Goal: Task Accomplishment & Management: Use online tool/utility

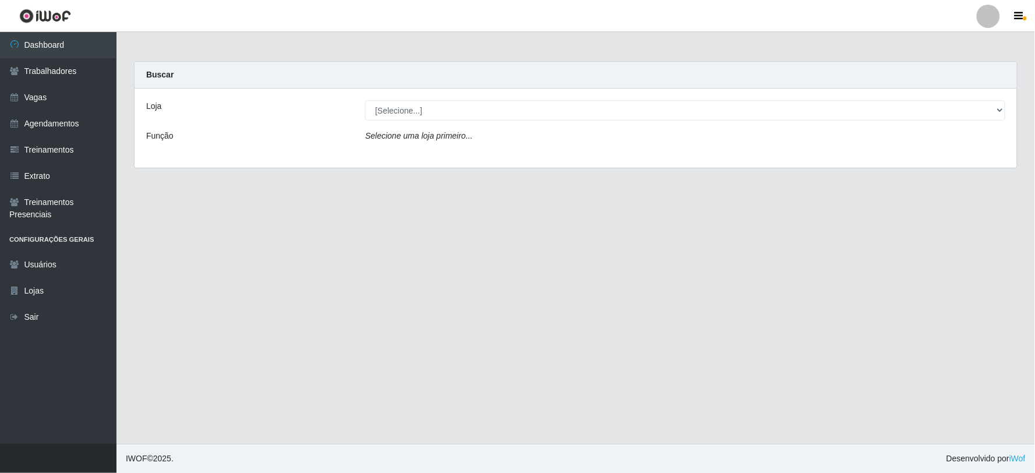
select select "502"
click at [365, 100] on select "[Selecione...] SuperFácil Atacado - Vale do Sol" at bounding box center [685, 110] width 640 height 20
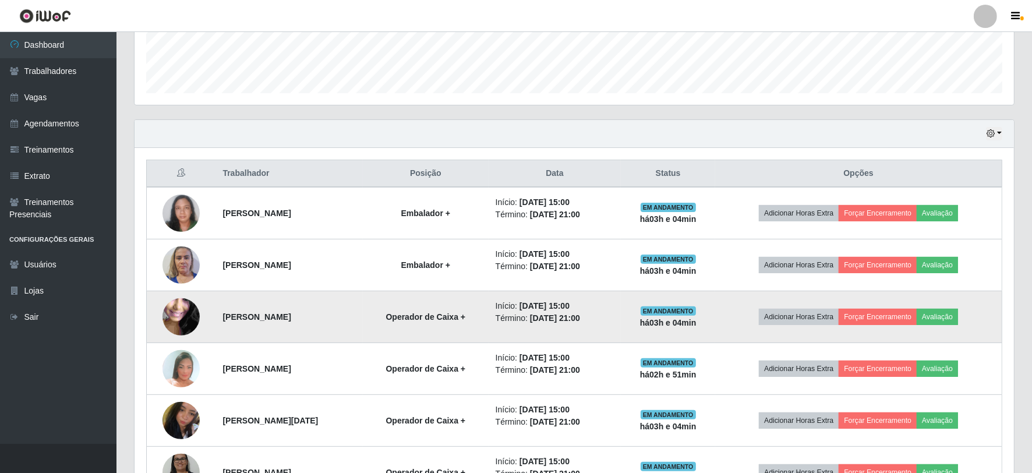
scroll to position [404, 0]
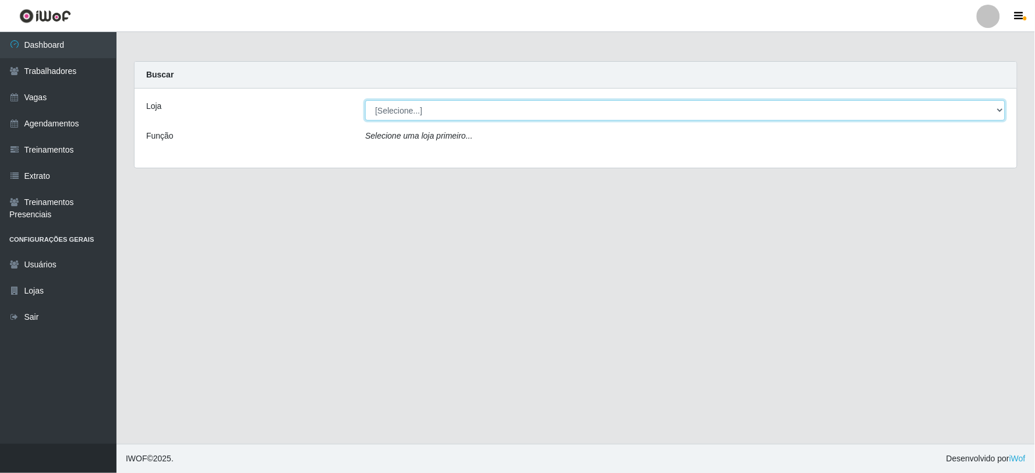
click at [531, 109] on select "[Selecione...] SuperFácil Atacado - Vale do Sol" at bounding box center [685, 110] width 640 height 20
select select "502"
click at [365, 100] on select "[Selecione...] SuperFácil Atacado - Vale do Sol" at bounding box center [685, 110] width 640 height 20
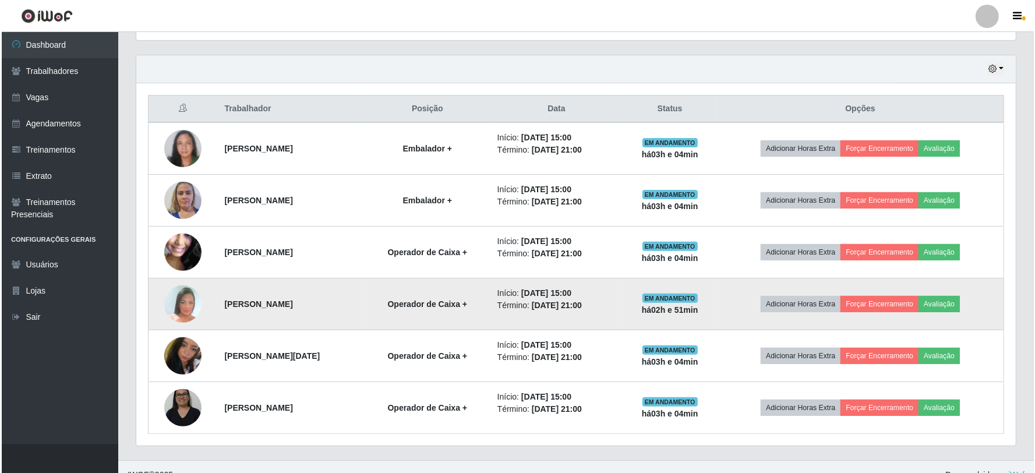
scroll to position [404, 0]
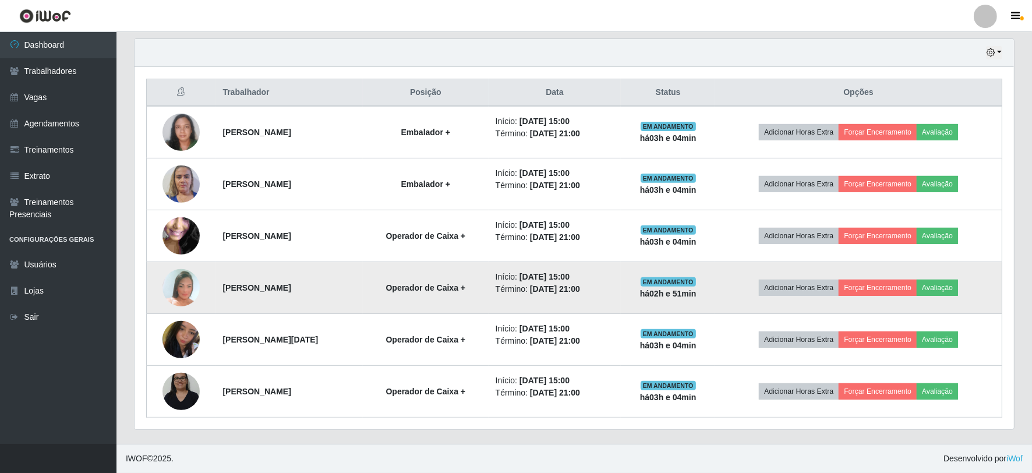
click at [185, 285] on img at bounding box center [180, 287] width 37 height 54
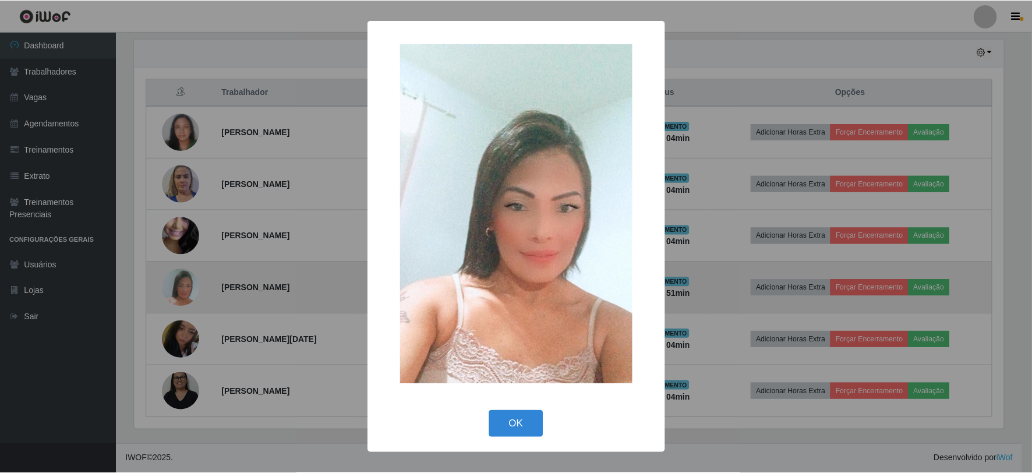
scroll to position [241, 872]
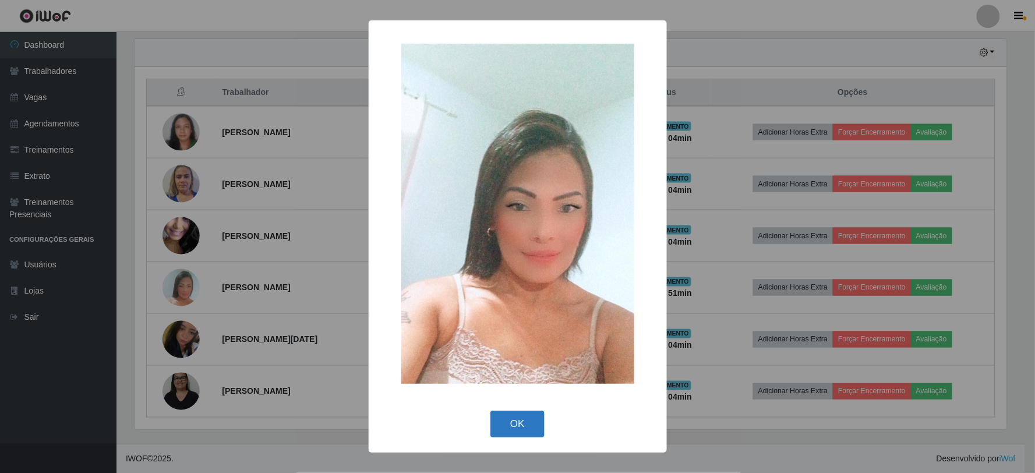
click at [516, 410] on button "OK" at bounding box center [517, 423] width 54 height 27
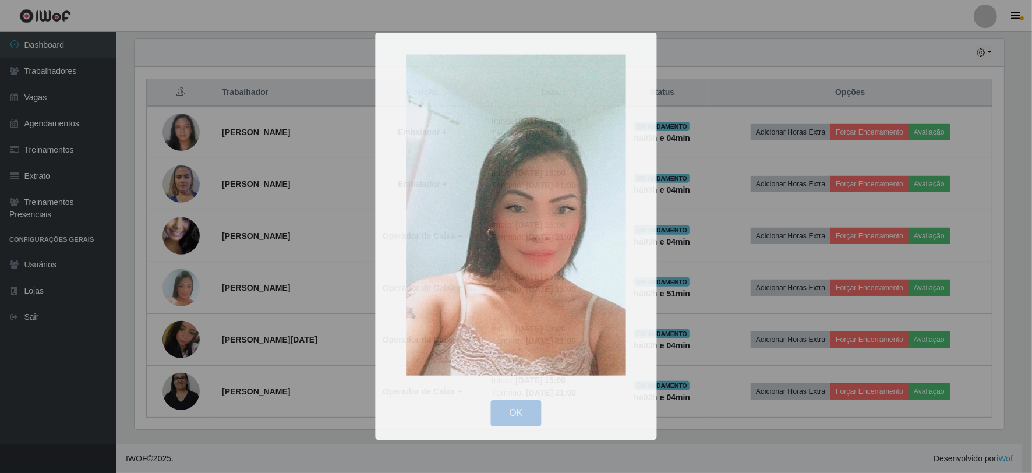
scroll to position [241, 879]
